Goal: Information Seeking & Learning: Learn about a topic

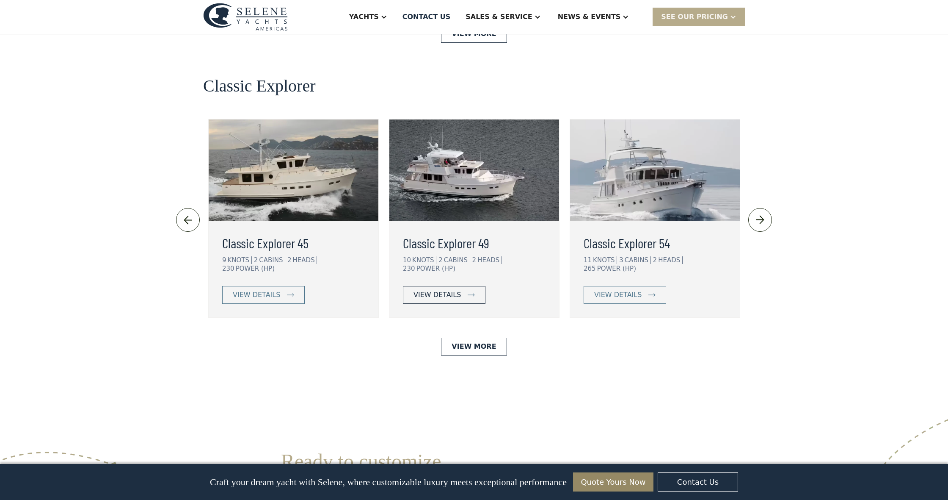
scroll to position [1790, 0]
click at [427, 290] on div "view details" at bounding box center [437, 295] width 47 height 10
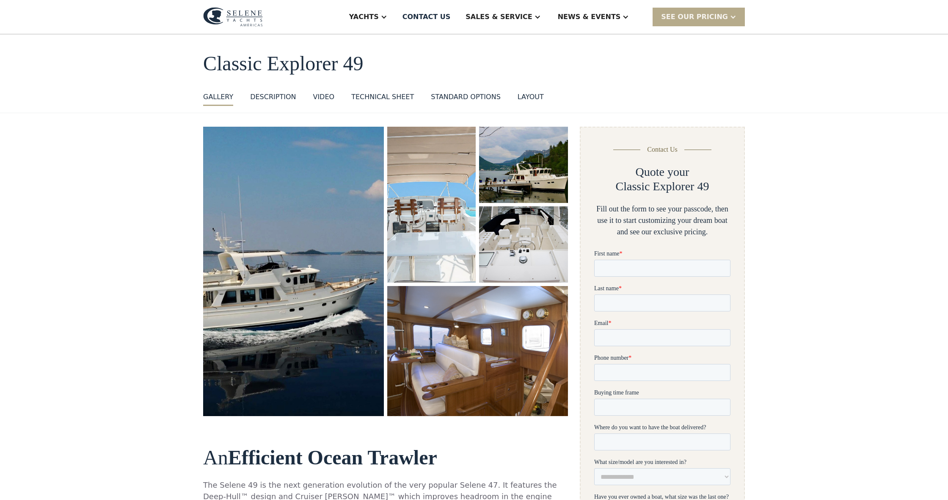
scroll to position [30, 0]
click at [433, 227] on img "open lightbox" at bounding box center [431, 204] width 88 height 156
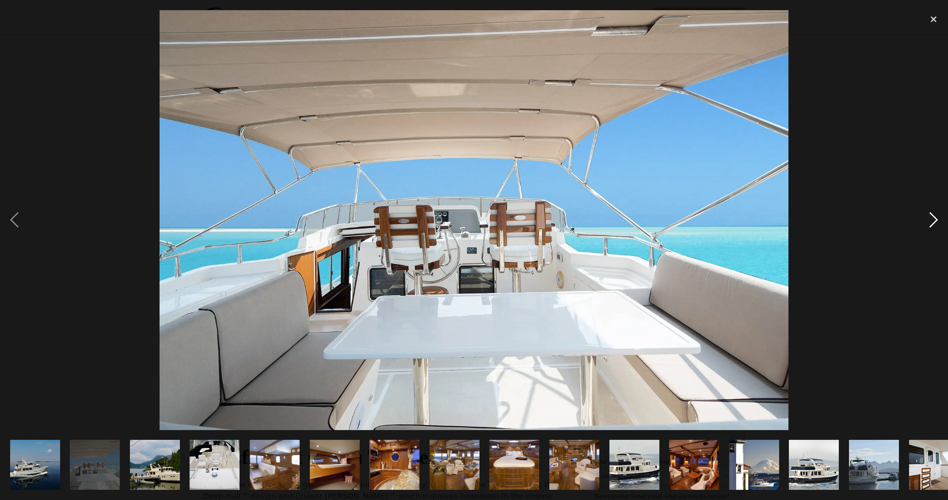
scroll to position [0, 0]
click at [934, 218] on div "next image" at bounding box center [934, 220] width 29 height 420
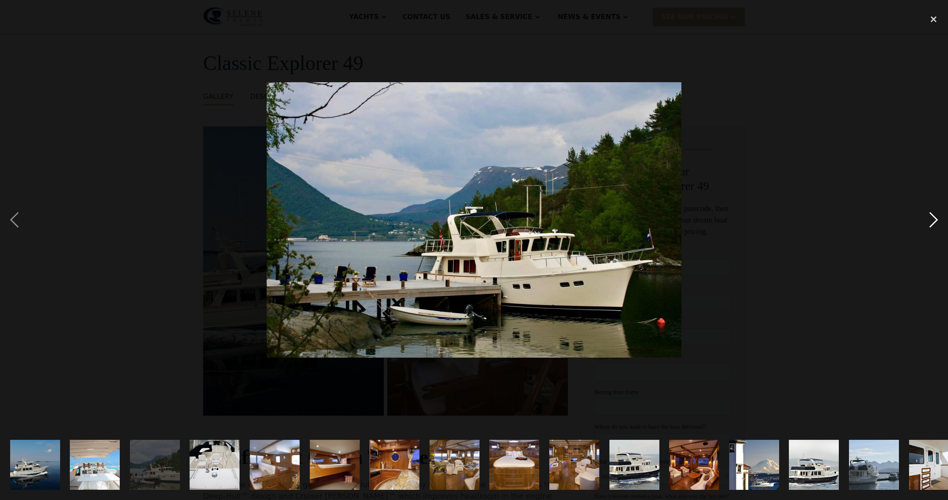
click at [934, 218] on div "next image" at bounding box center [934, 220] width 29 height 420
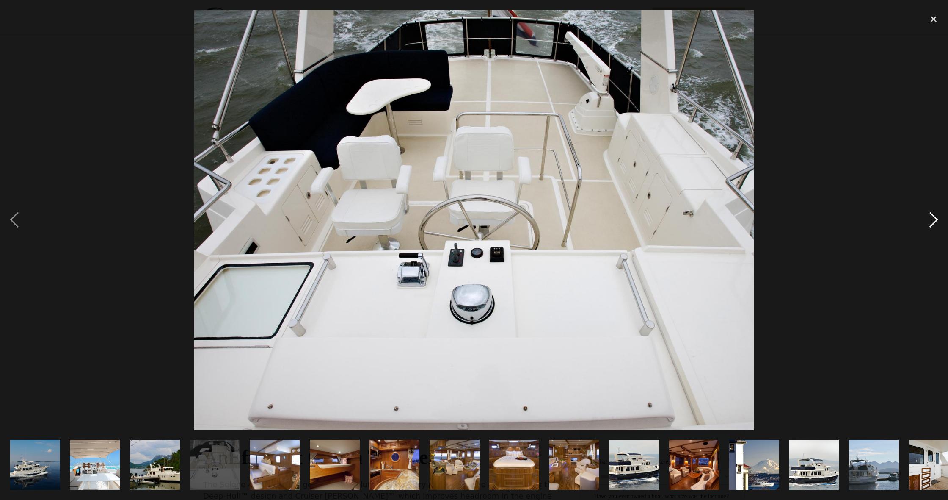
click at [934, 218] on div "next image" at bounding box center [934, 220] width 29 height 420
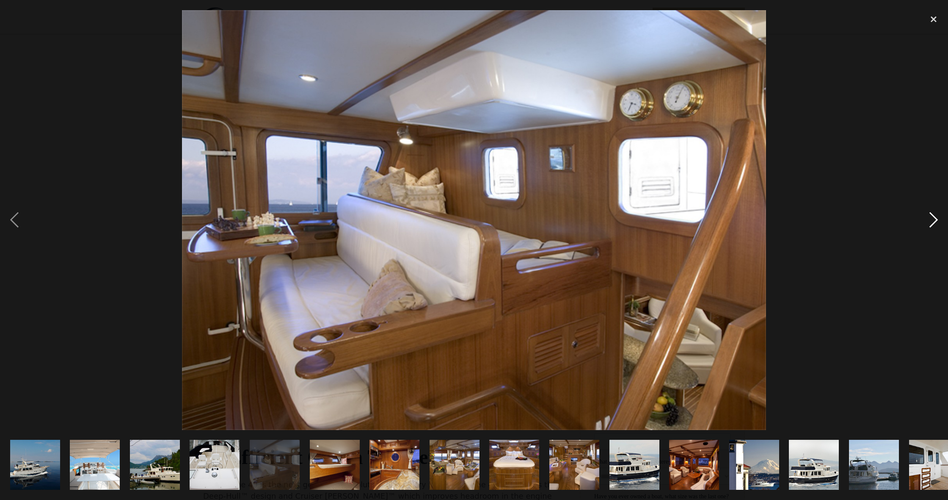
click at [934, 218] on div "next image" at bounding box center [934, 220] width 29 height 420
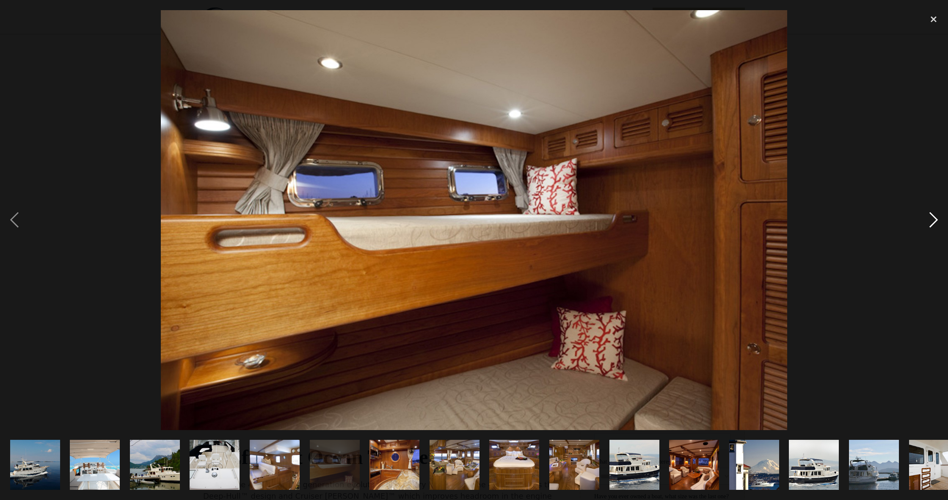
click at [934, 218] on div "next image" at bounding box center [934, 220] width 29 height 420
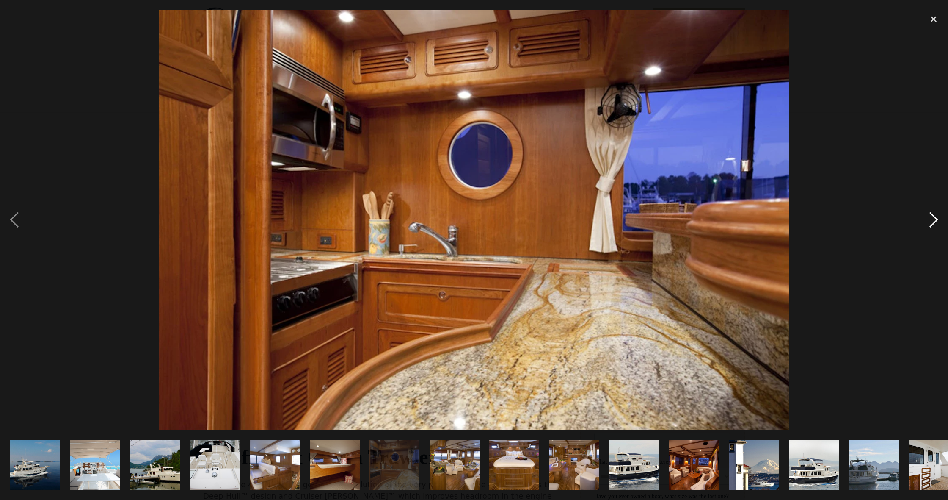
click at [934, 218] on div "next image" at bounding box center [934, 220] width 29 height 420
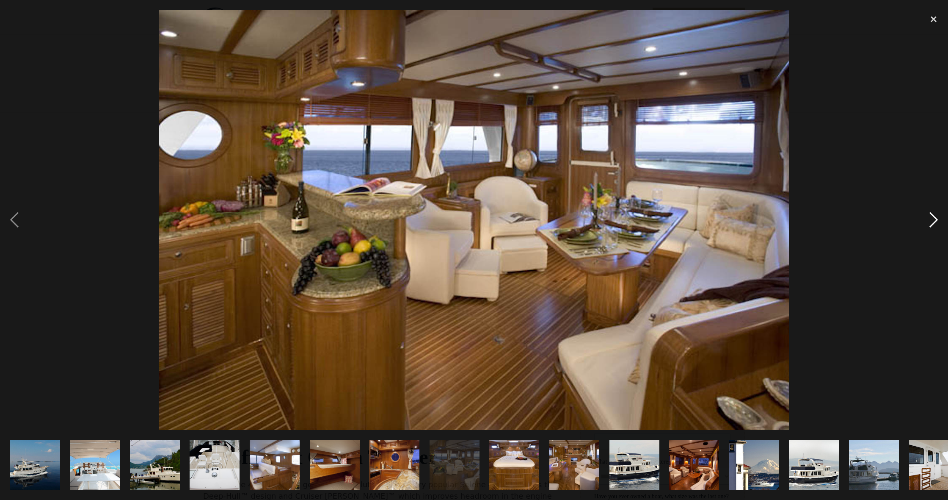
click at [934, 218] on div "next image" at bounding box center [934, 220] width 29 height 420
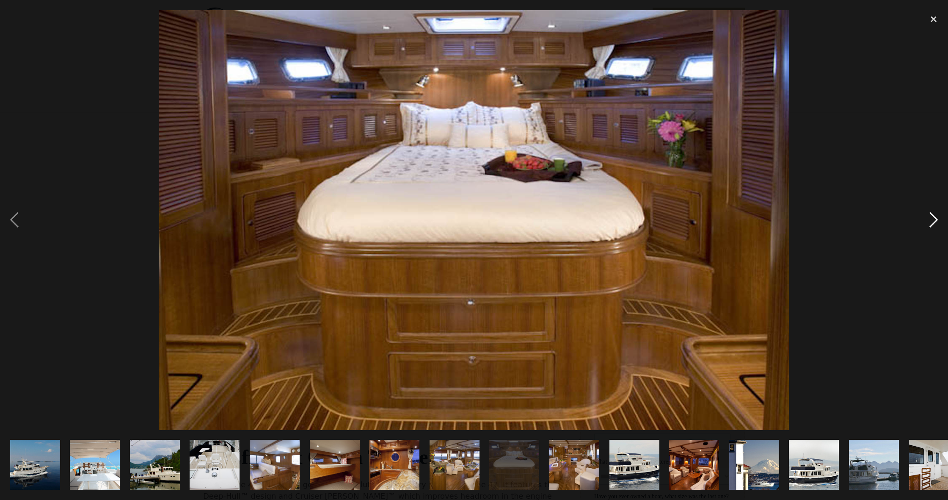
click at [934, 218] on div "next image" at bounding box center [934, 220] width 29 height 420
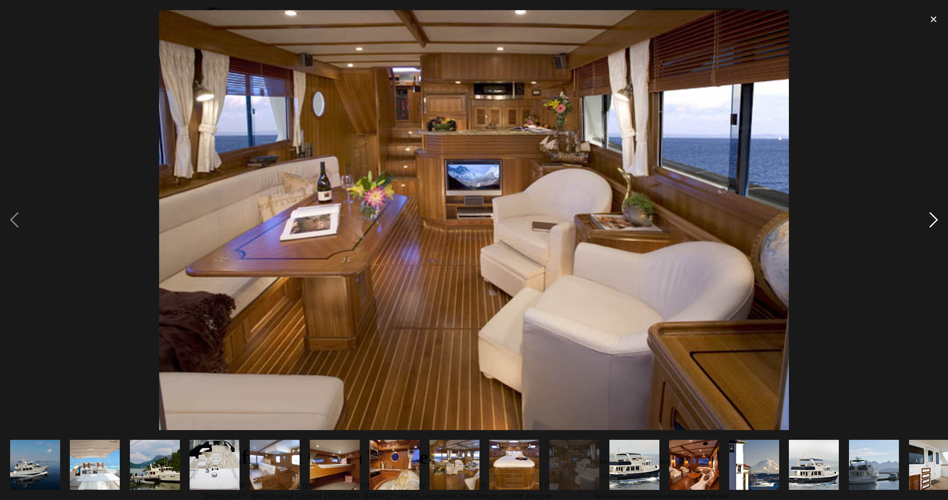
click at [934, 218] on div "next image" at bounding box center [934, 220] width 29 height 420
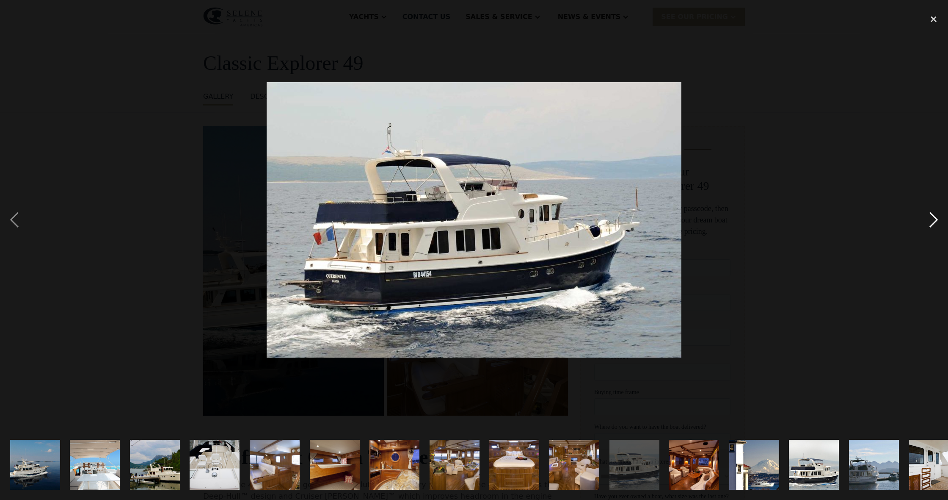
click at [934, 218] on div "next image" at bounding box center [934, 220] width 29 height 420
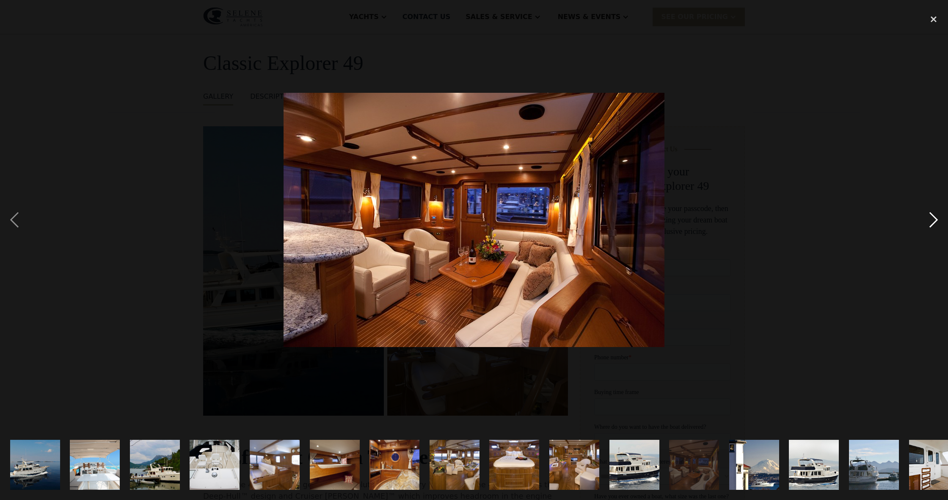
click at [934, 218] on div "next image" at bounding box center [934, 220] width 29 height 420
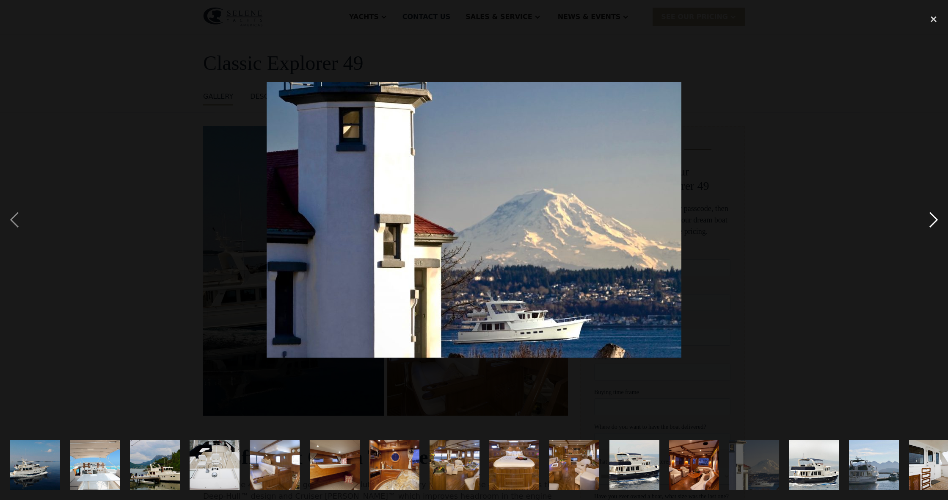
click at [934, 218] on div "next image" at bounding box center [934, 220] width 29 height 420
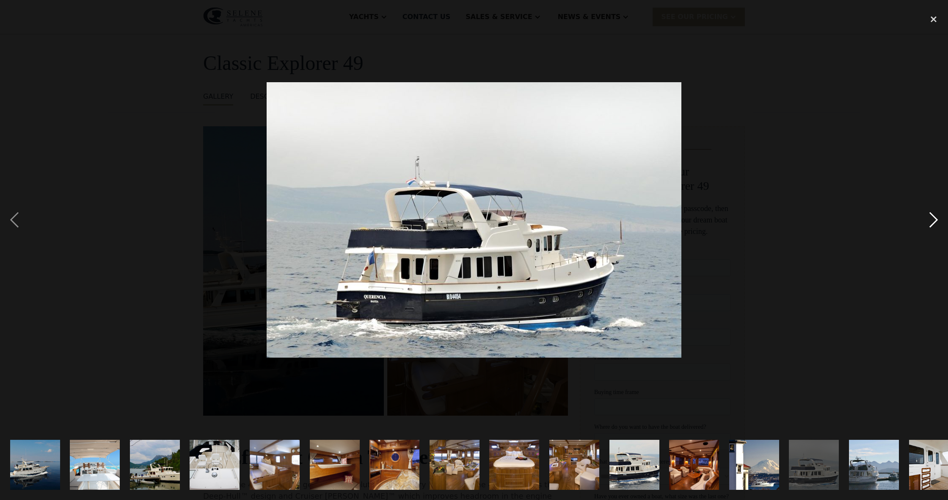
click at [934, 218] on div "next image" at bounding box center [934, 220] width 29 height 420
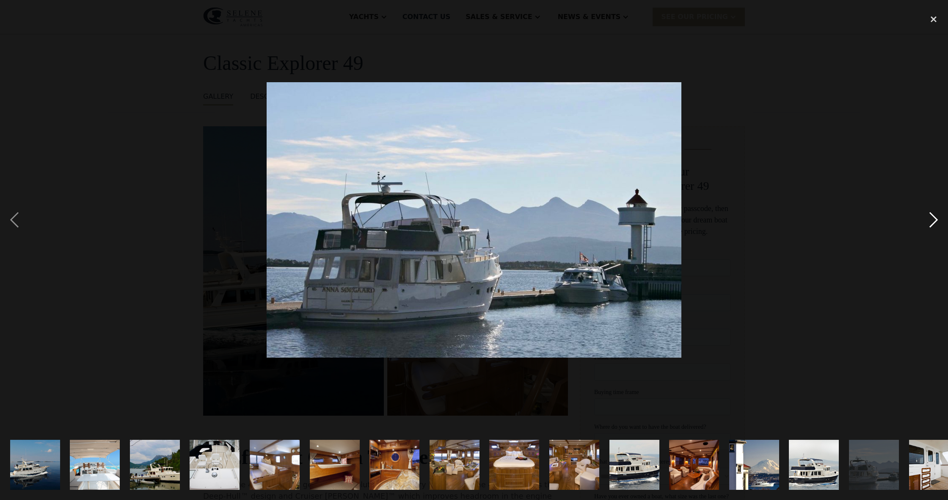
click at [934, 218] on div "next image" at bounding box center [934, 220] width 29 height 420
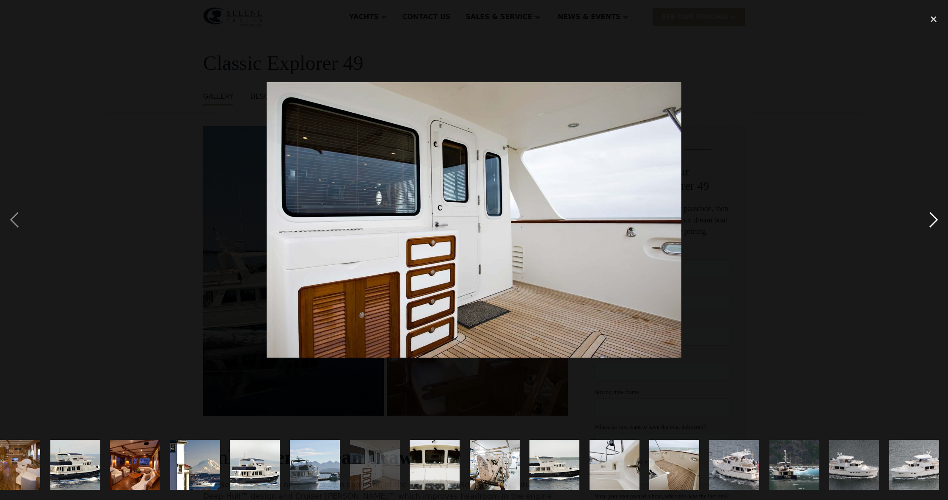
scroll to position [0, 560]
click at [934, 218] on div "next image" at bounding box center [934, 220] width 29 height 420
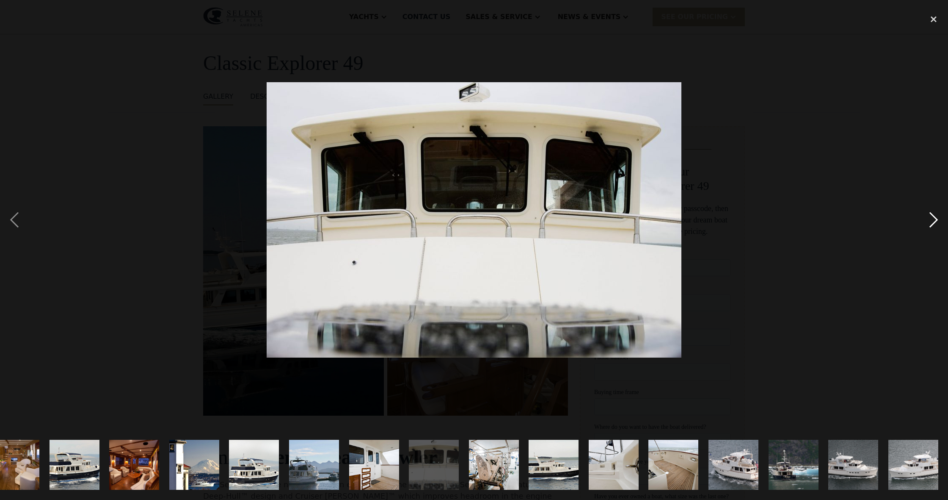
click at [934, 218] on div "next image" at bounding box center [934, 220] width 29 height 420
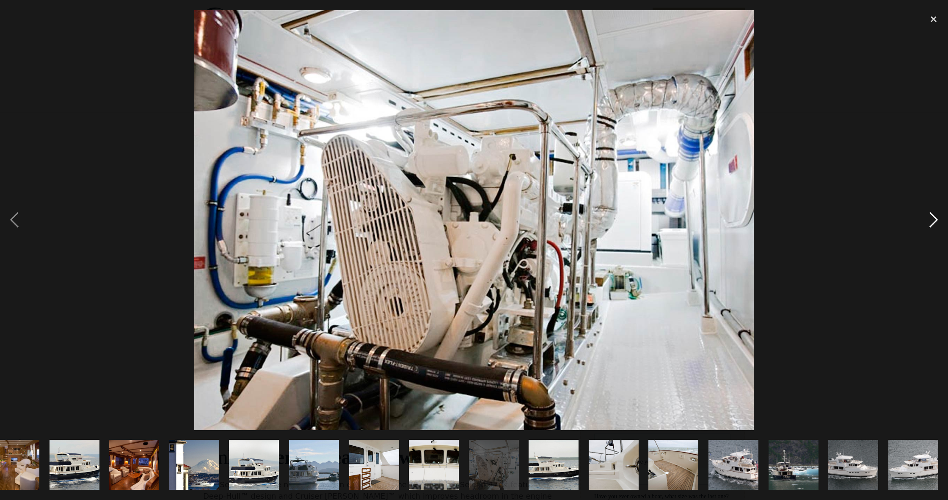
click at [934, 218] on div "next image" at bounding box center [934, 220] width 29 height 420
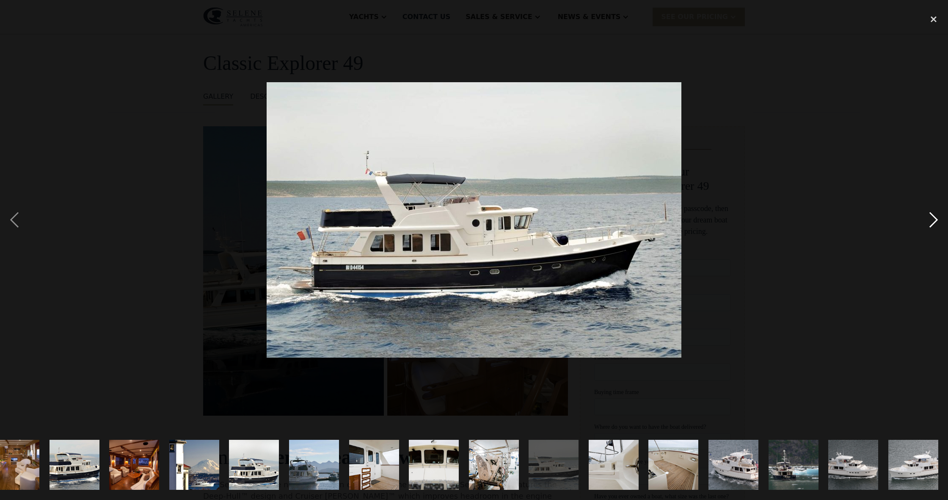
click at [934, 218] on div "next image" at bounding box center [934, 220] width 29 height 420
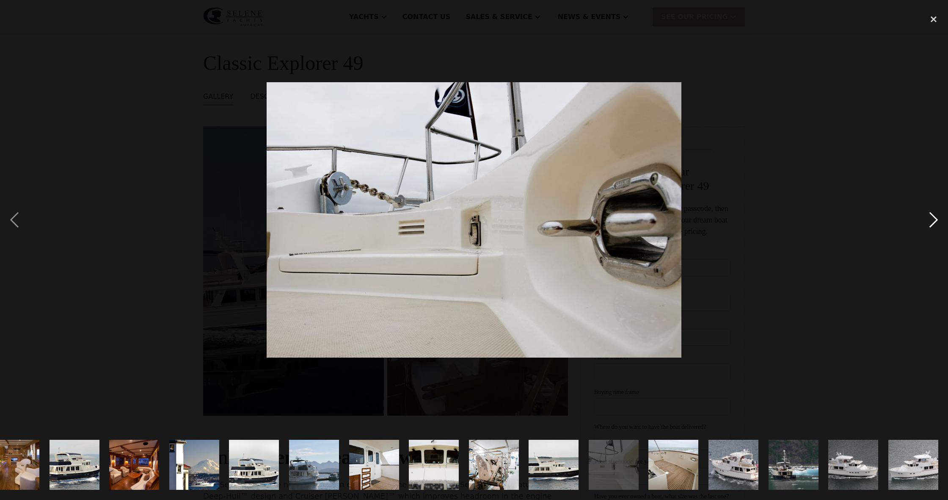
click at [934, 218] on div "next image" at bounding box center [934, 220] width 29 height 420
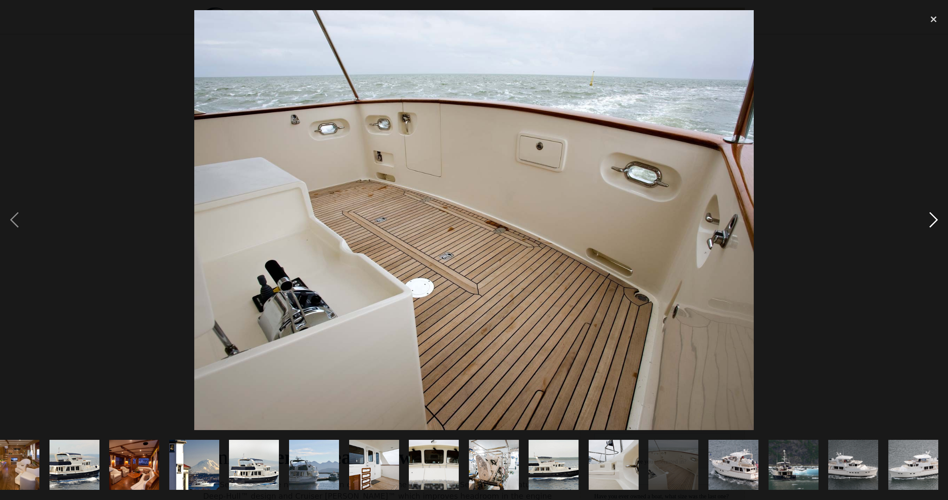
click at [934, 218] on div "next image" at bounding box center [934, 220] width 29 height 420
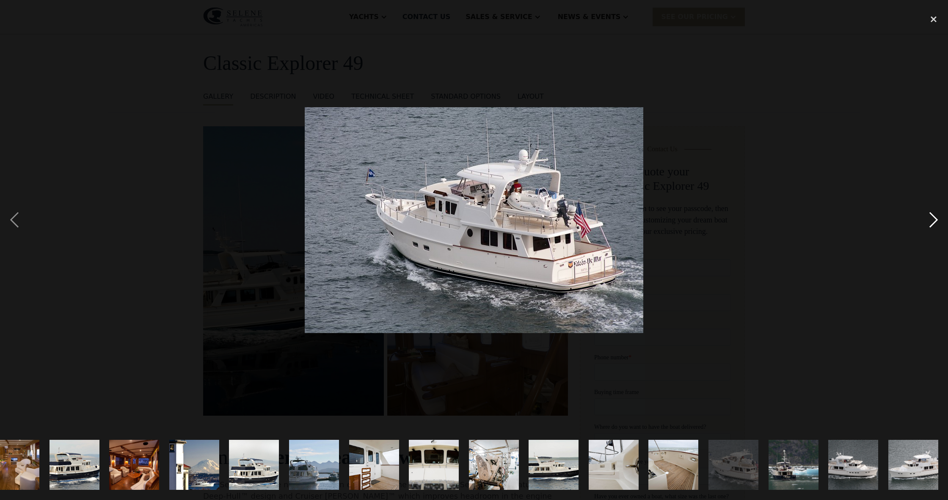
click at [934, 218] on div "next image" at bounding box center [934, 220] width 29 height 420
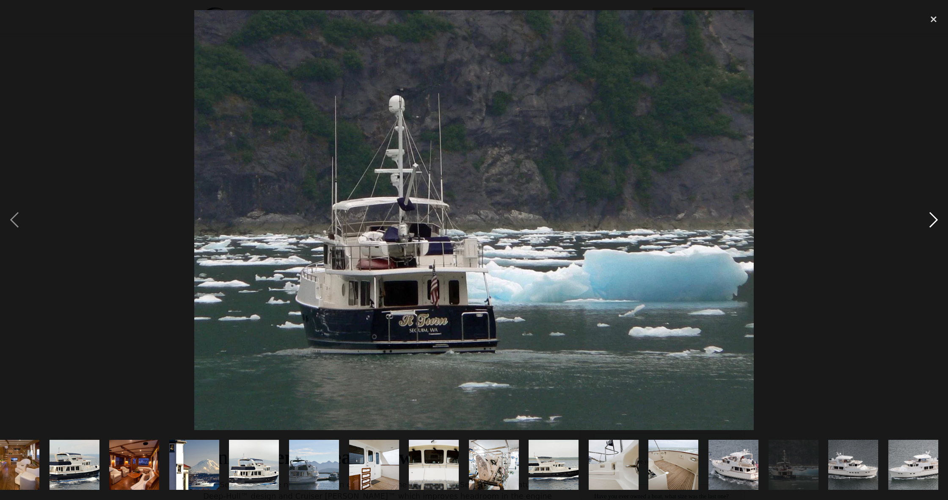
click at [934, 218] on div "next image" at bounding box center [934, 220] width 29 height 420
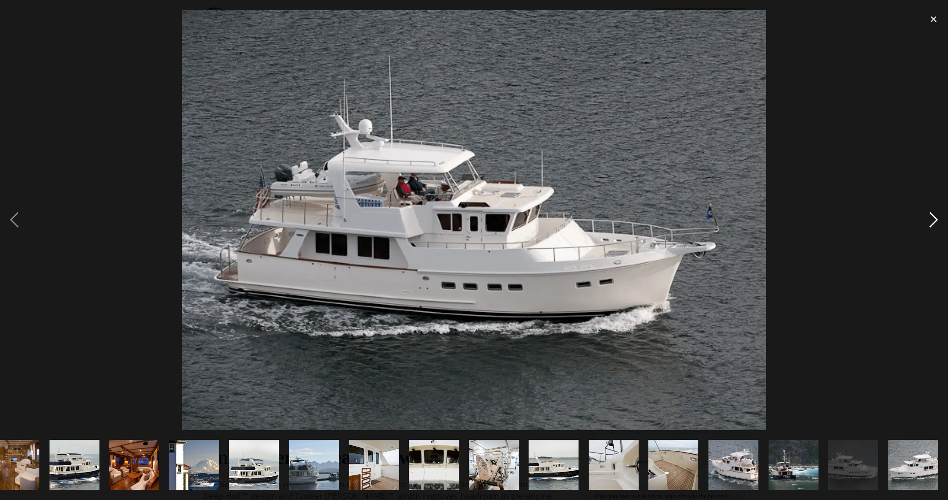
click at [934, 218] on div "next image" at bounding box center [934, 220] width 29 height 420
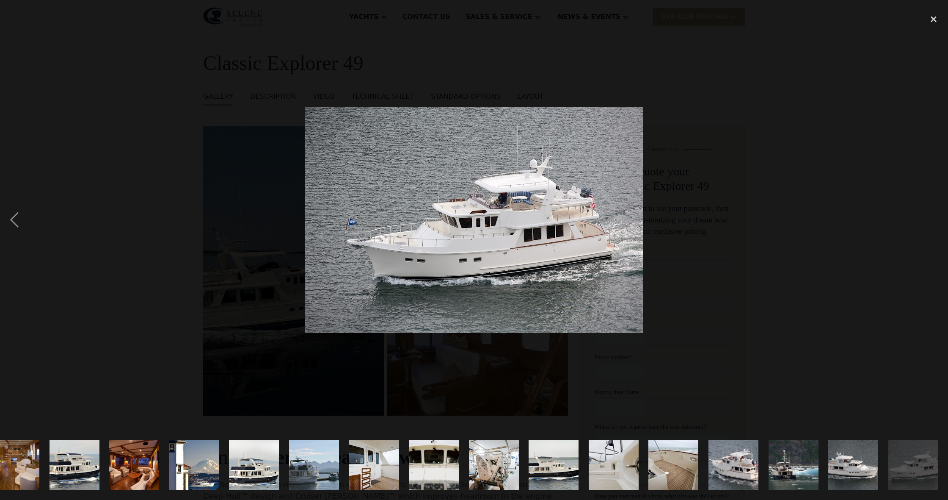
click at [934, 218] on div "next image" at bounding box center [934, 220] width 29 height 420
